Goal: Find specific page/section: Find specific page/section

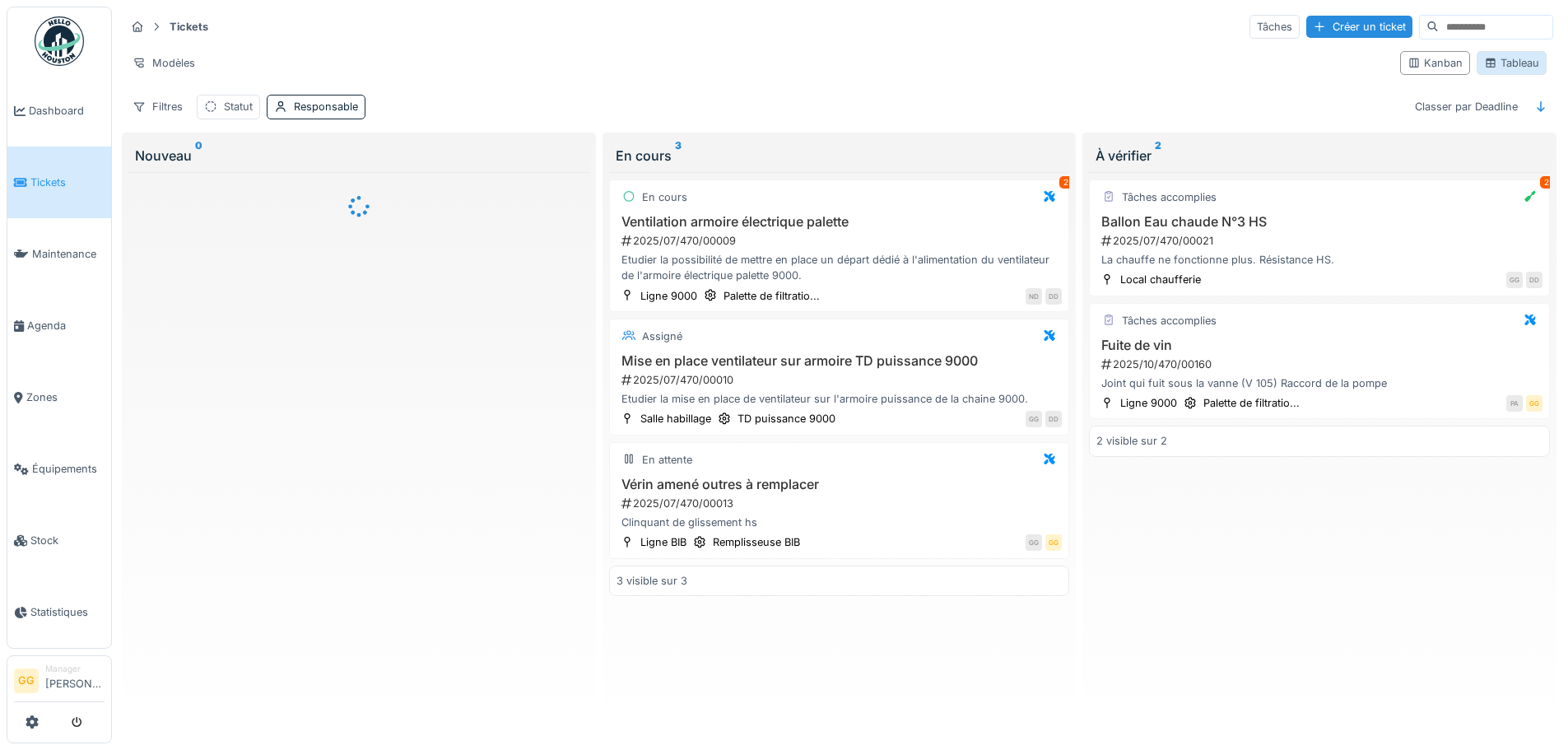
click at [1478, 69] on div "Tableau" at bounding box center [1511, 62] width 70 height 24
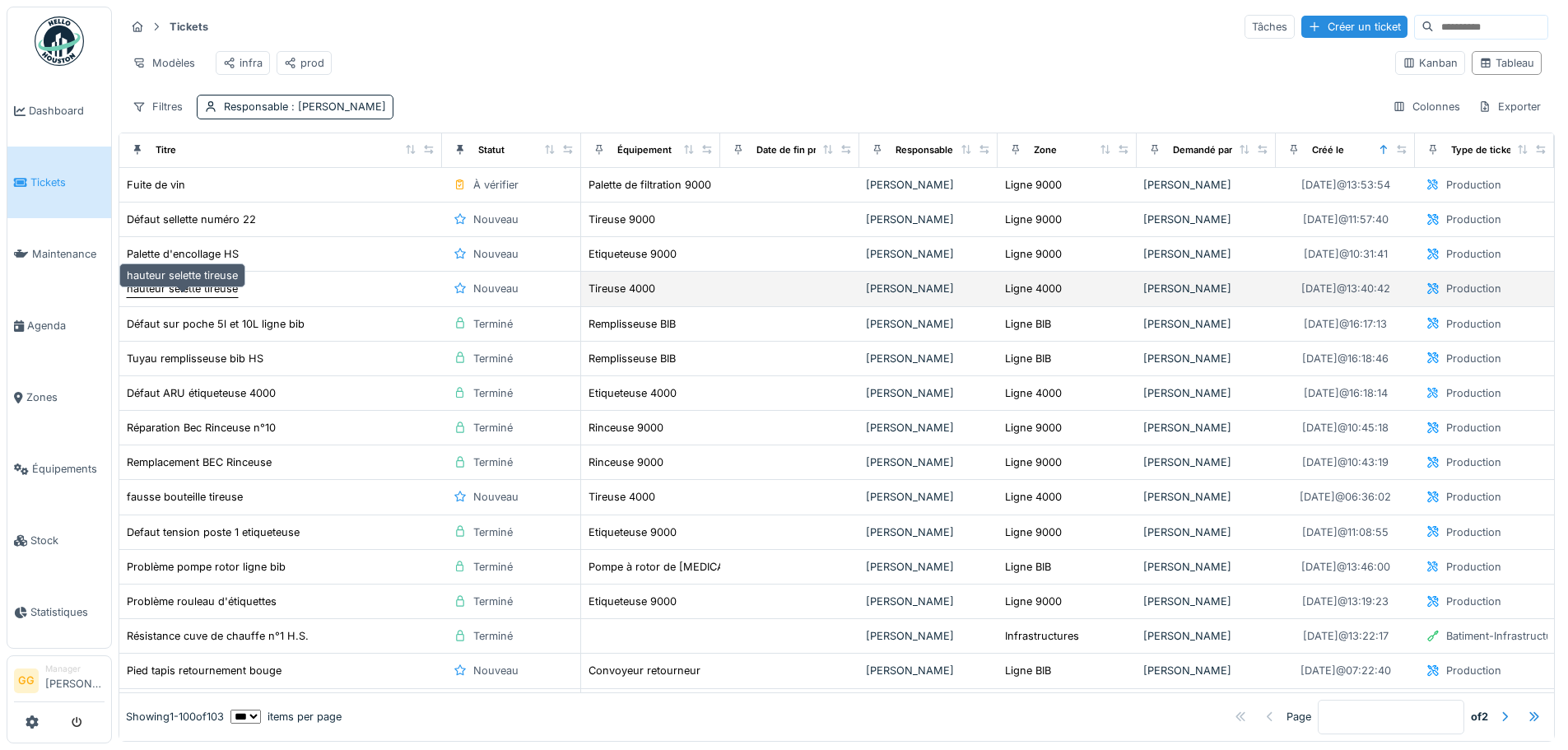
click at [206, 296] on div "hauteur selette tireuse" at bounding box center [182, 288] width 111 height 16
